Goal: Task Accomplishment & Management: Manage account settings

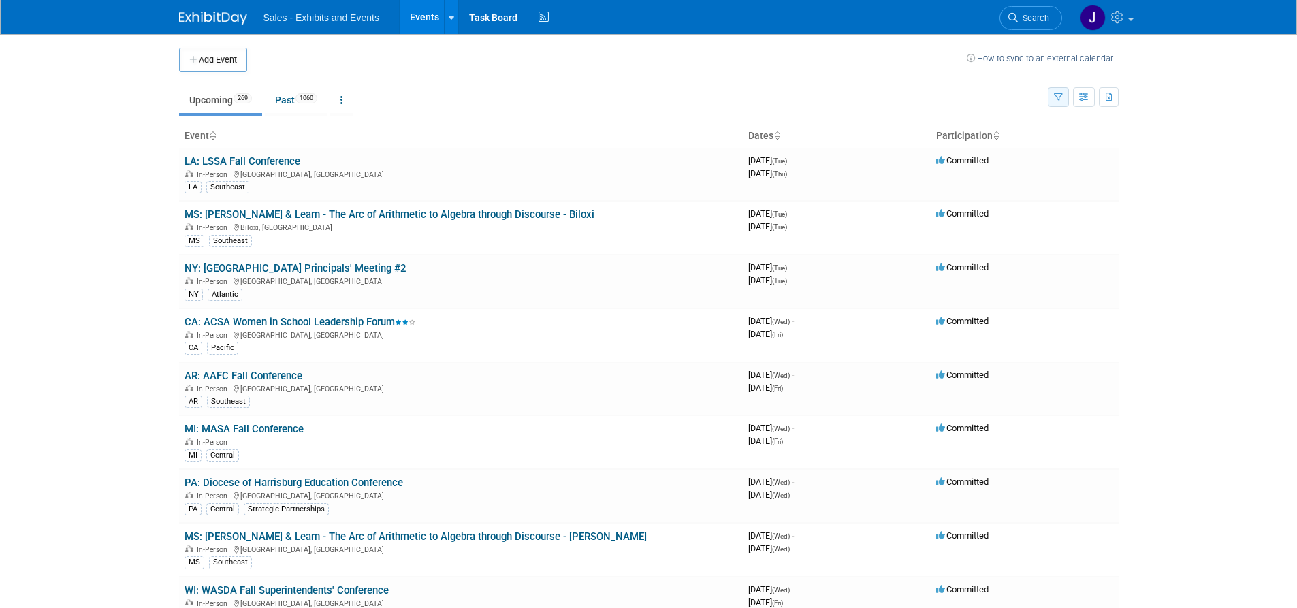
click at [1061, 97] on icon "button" at bounding box center [1058, 97] width 9 height 9
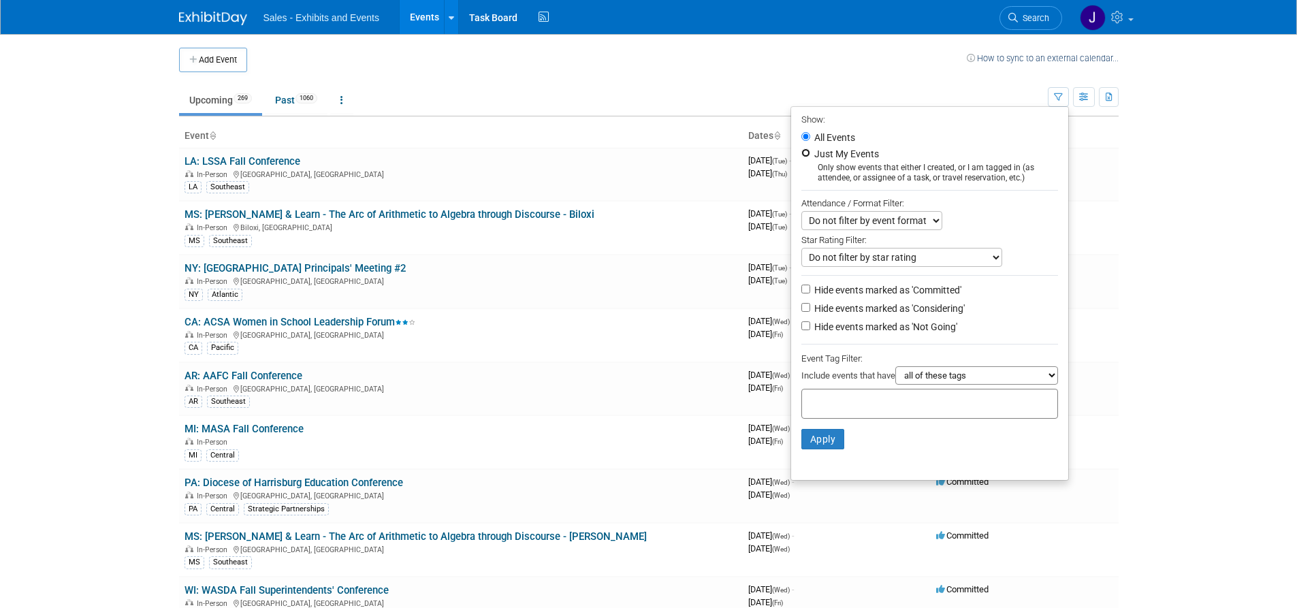
click at [803, 157] on input "Just My Events" at bounding box center [805, 152] width 9 height 9
radio input "true"
click at [842, 440] on li "Apply Clear Filters" at bounding box center [929, 439] width 277 height 41
click at [826, 435] on button "Apply" at bounding box center [823, 439] width 44 height 20
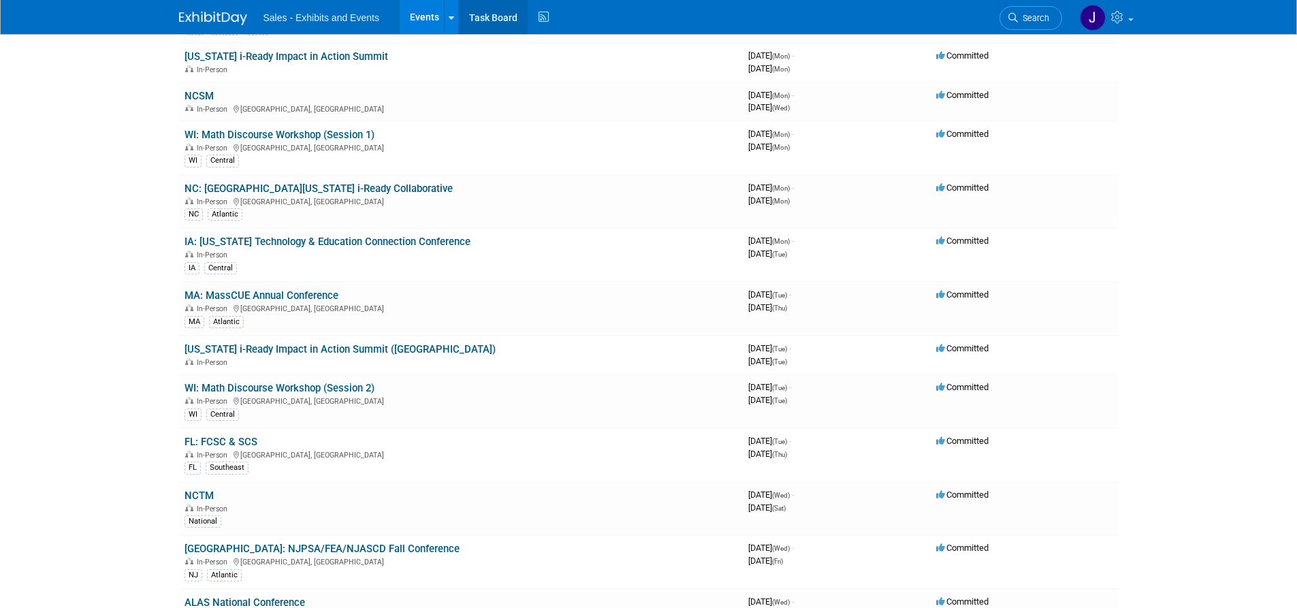
scroll to position [3268, 0]
